Goal: Task Accomplishment & Management: Use online tool/utility

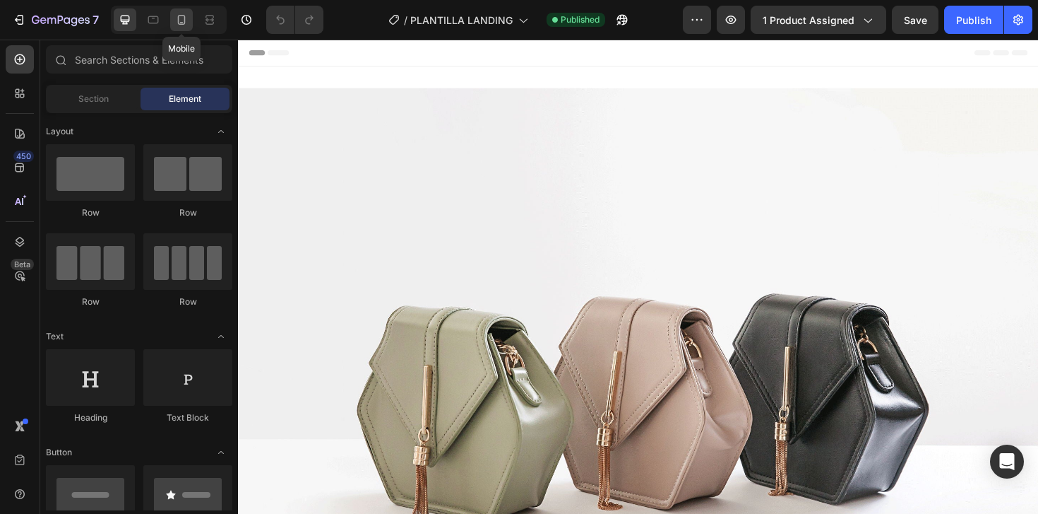
click at [186, 25] on icon at bounding box center [181, 20] width 14 height 14
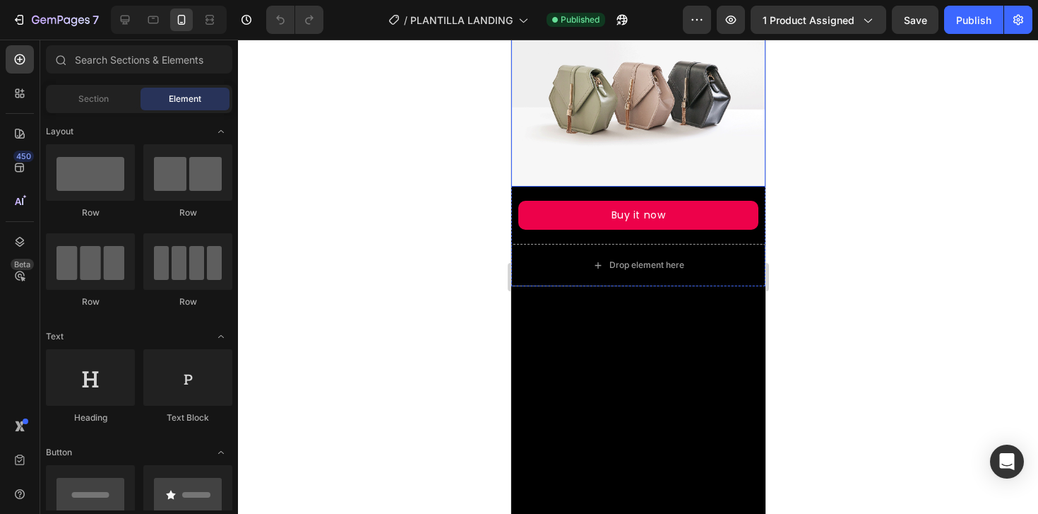
scroll to position [96, 0]
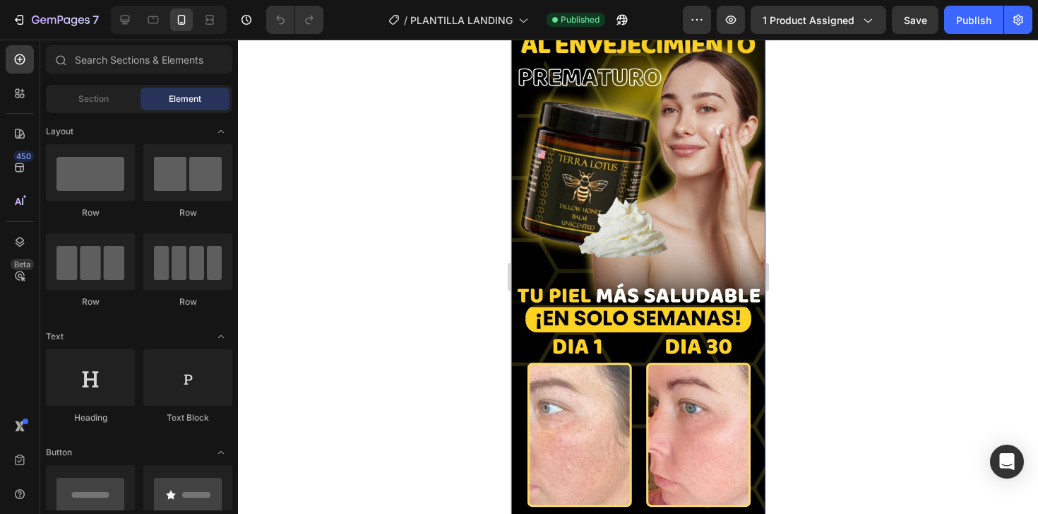
click at [634, 250] on img at bounding box center [638, 247] width 254 height 550
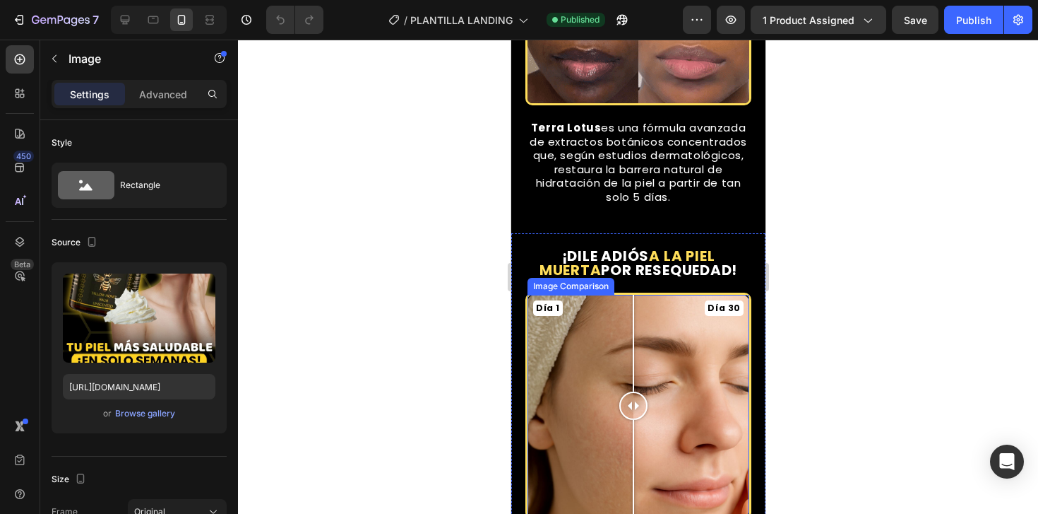
scroll to position [877, 0]
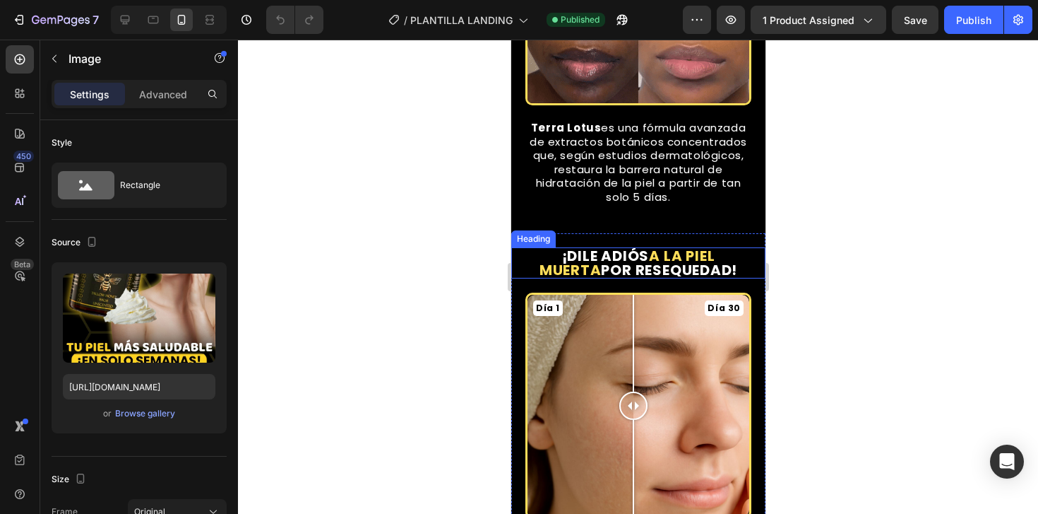
click at [672, 260] on span "POR RESEQUEDAD!" at bounding box center [668, 270] width 136 height 20
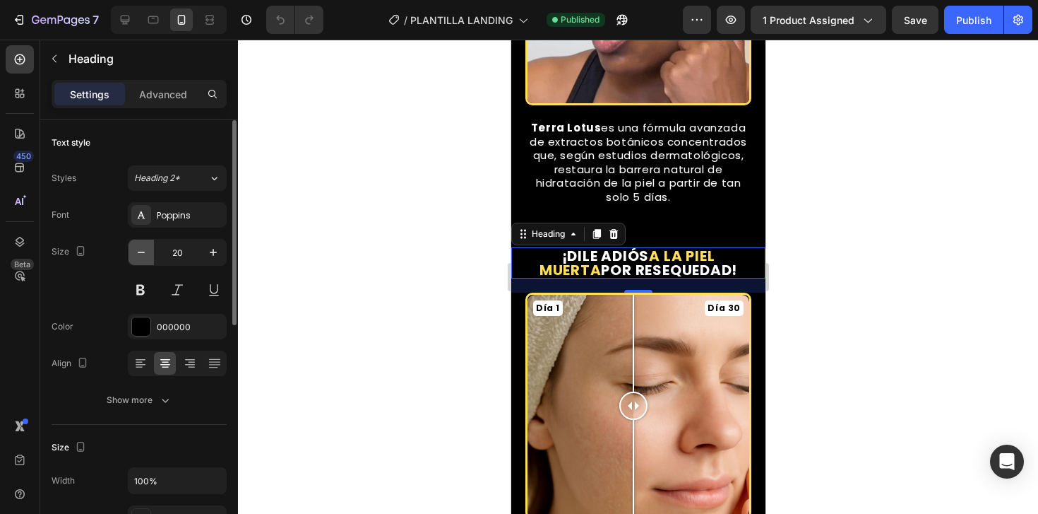
click at [144, 258] on icon "button" at bounding box center [141, 252] width 14 height 14
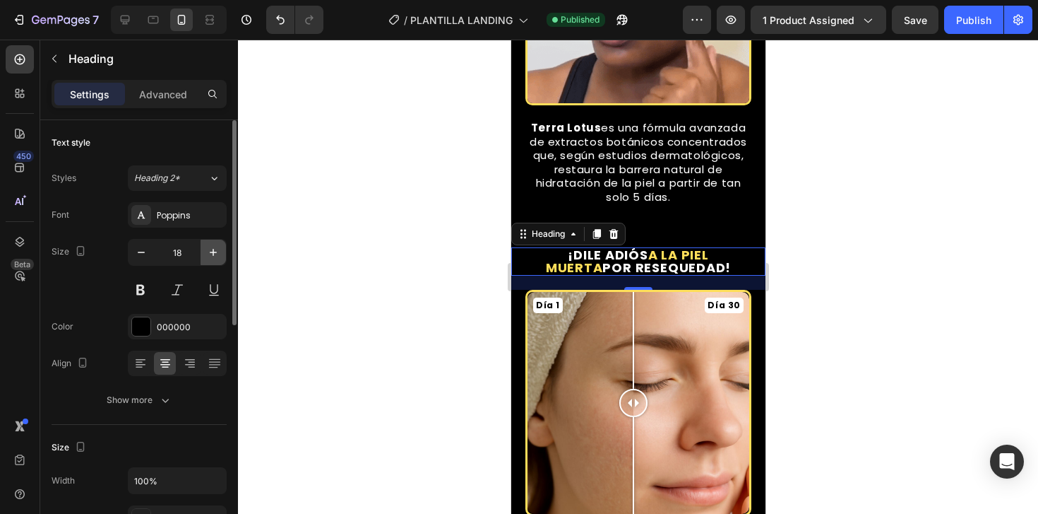
click at [206, 256] on icon "button" at bounding box center [213, 252] width 14 height 14
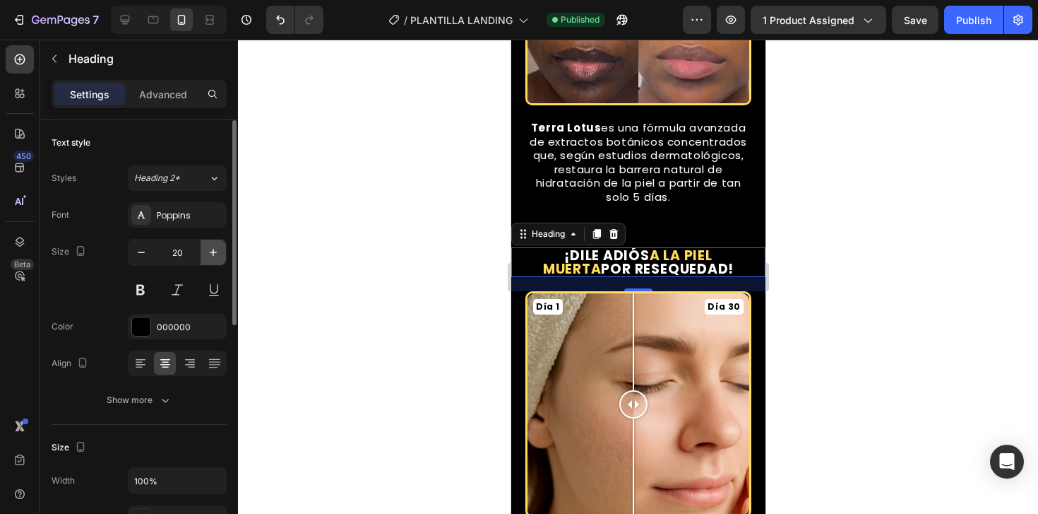
click at [206, 256] on icon "button" at bounding box center [213, 252] width 14 height 14
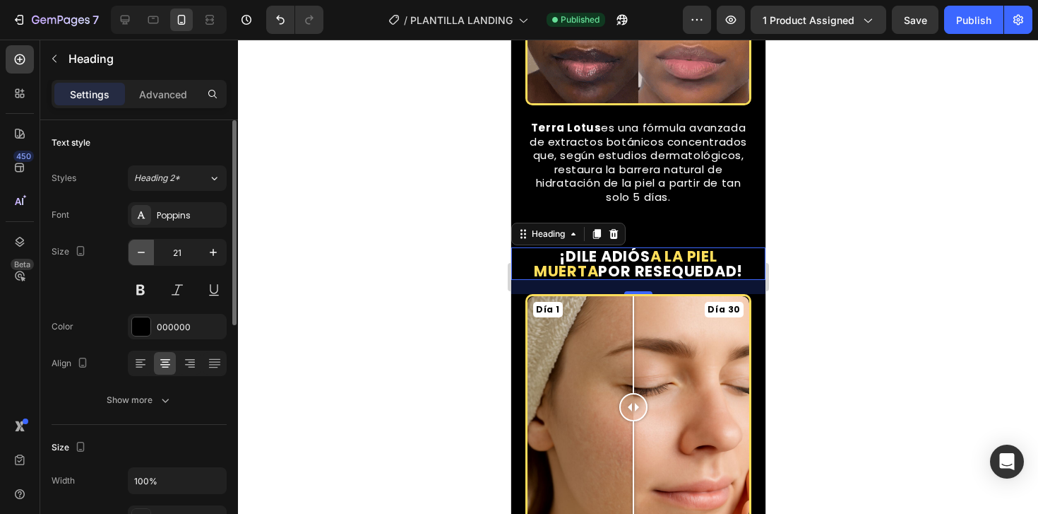
click at [144, 257] on icon "button" at bounding box center [141, 252] width 14 height 14
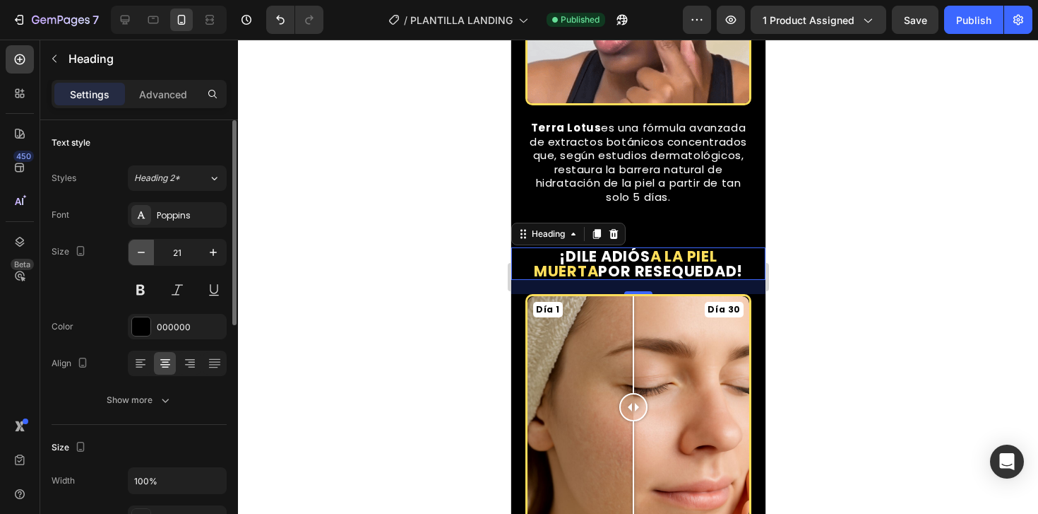
type input "20"
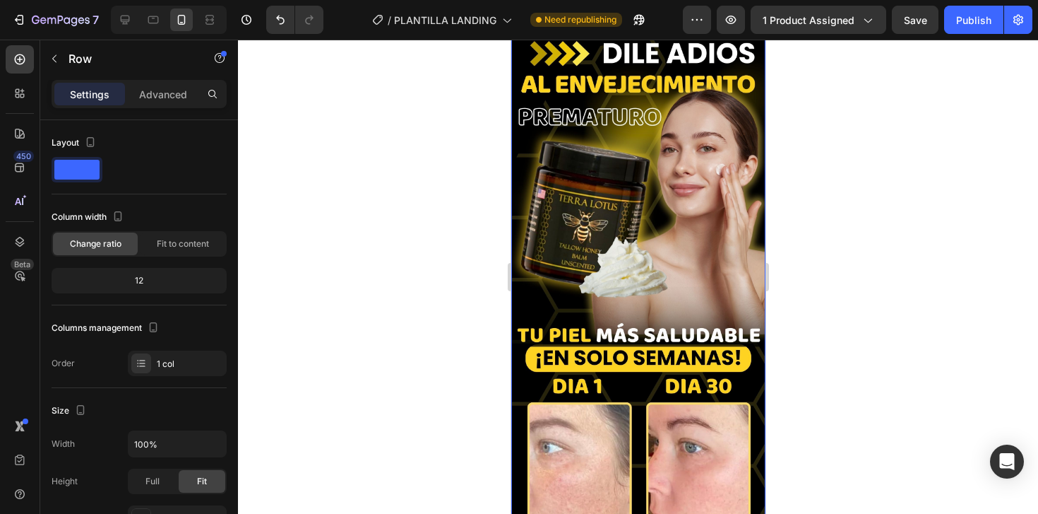
scroll to position [102, 0]
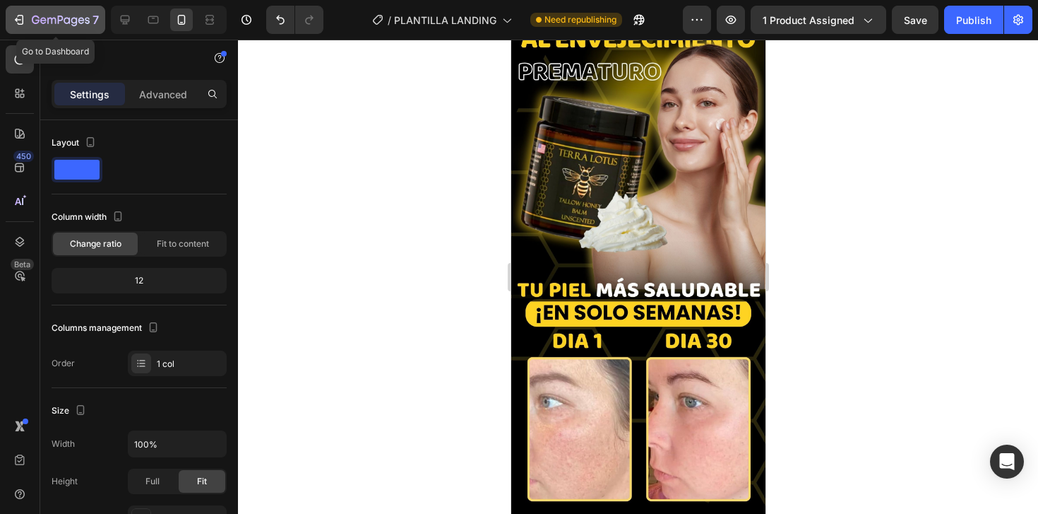
click at [8, 10] on button "7" at bounding box center [56, 20] width 100 height 28
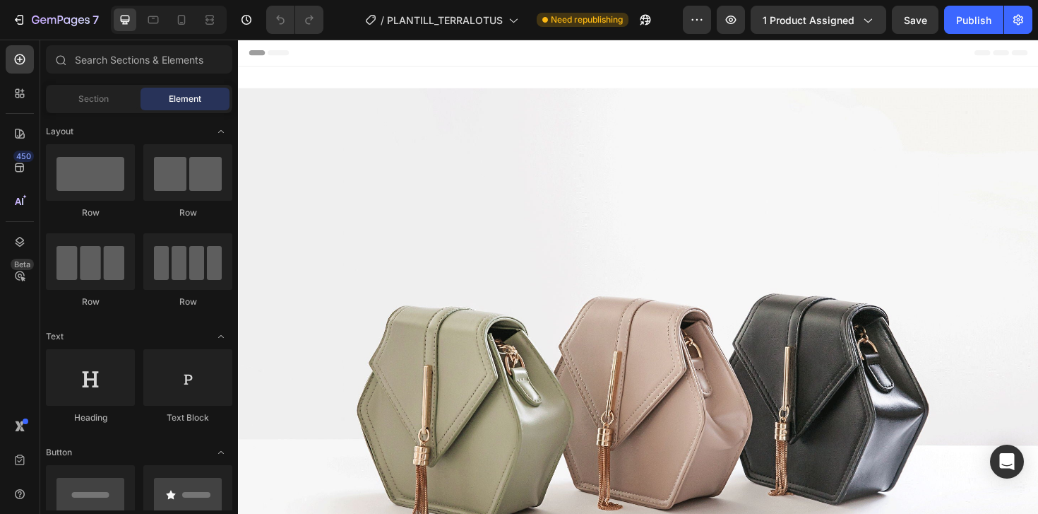
click at [174, 35] on div "7 / PLANTILL_TERRALOTUS Need republishing Preview 1 product assigned Save Publi…" at bounding box center [519, 20] width 1038 height 40
click at [180, 21] on icon at bounding box center [181, 20] width 14 height 14
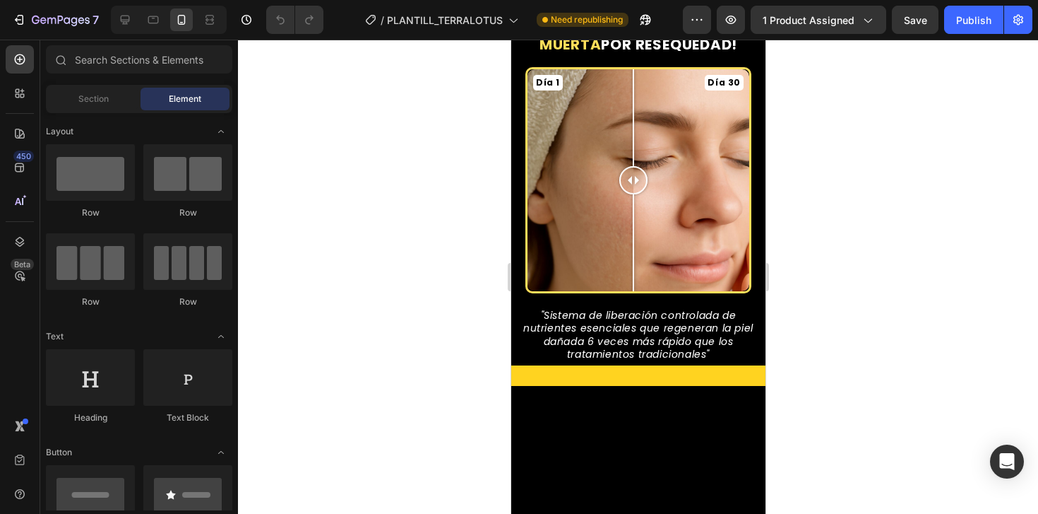
scroll to position [918, 0]
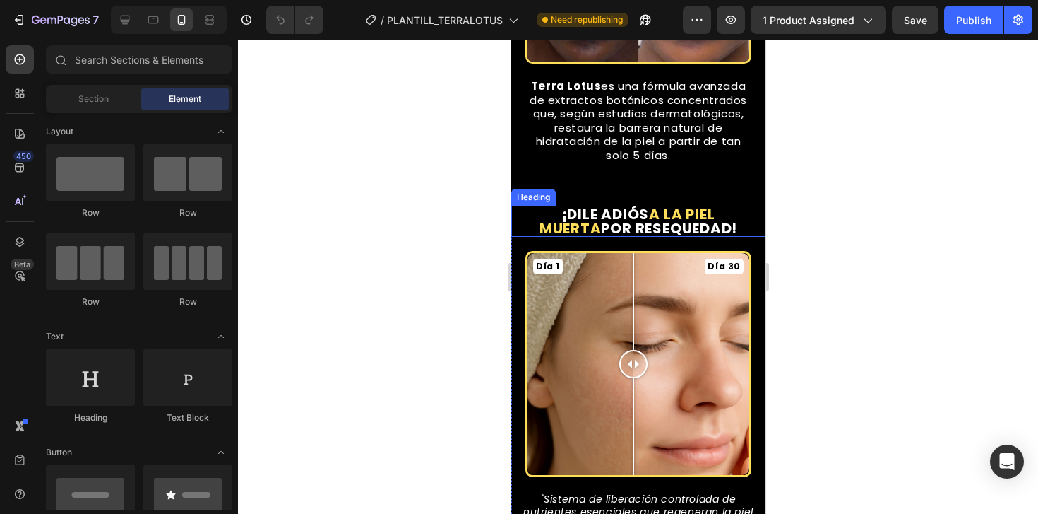
click at [647, 218] on span "POR RESEQUEDAD!" at bounding box center [668, 228] width 136 height 20
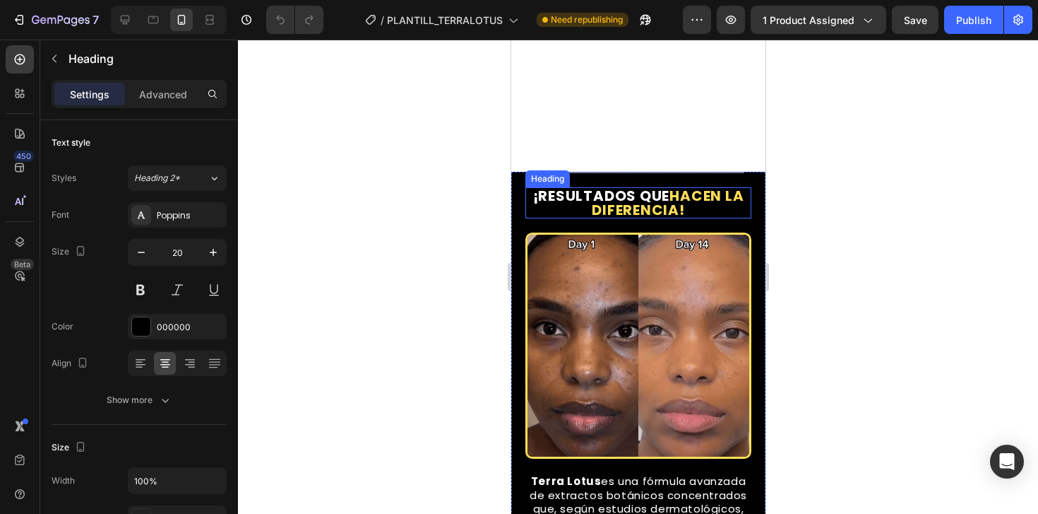
scroll to position [497, 0]
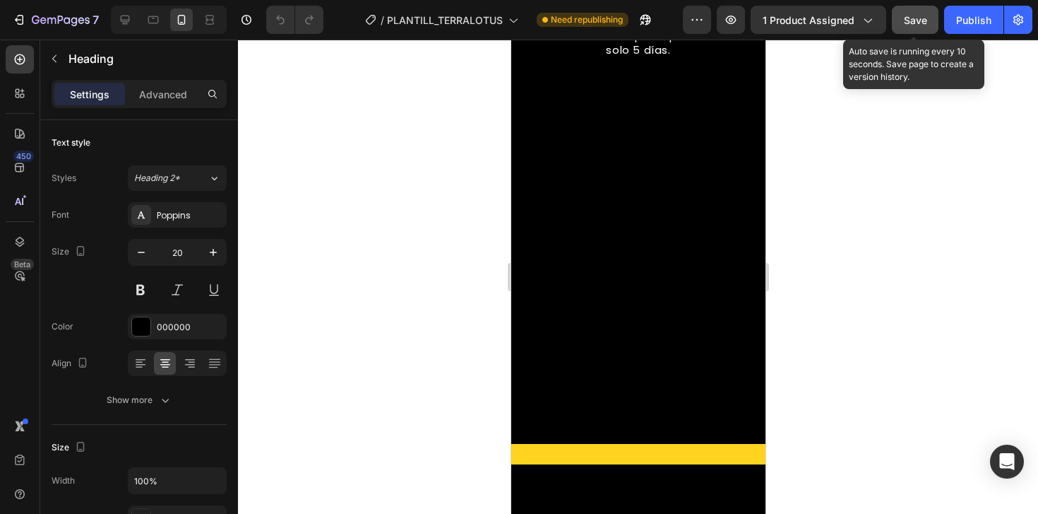
click at [913, 24] on span "Save" at bounding box center [915, 20] width 23 height 12
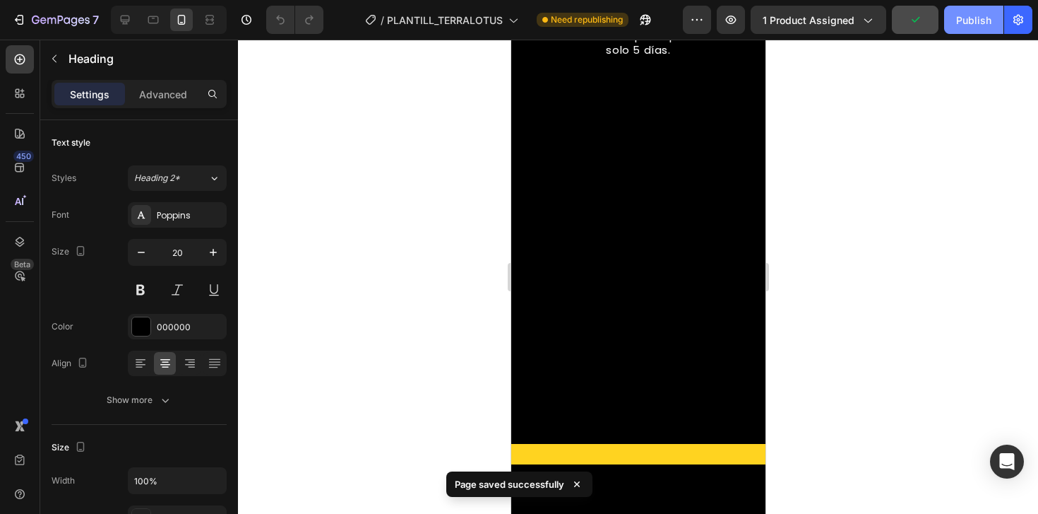
click at [961, 19] on div "Publish" at bounding box center [973, 20] width 35 height 15
